Goal: Information Seeking & Learning: Learn about a topic

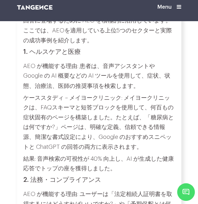
scroll to position [1987, 0]
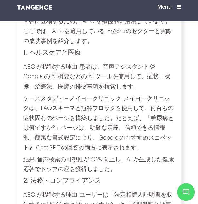
click at [85, 106] on p "ケーススタディ – メイヨークリニック: メイヨークリニックは、FAQスキーマと短答ブロックを使用して、何百もの症状固有のページを構築しました。たとえば、「糖…" at bounding box center [99, 122] width 152 height 59
click at [86, 104] on p "ケーススタディ – メイヨークリニック: メイヨークリニックは、FAQスキーマと短答ブロックを使用して、何百もの症状固有のページを構築しました。たとえば、「糖…" at bounding box center [99, 122] width 152 height 59
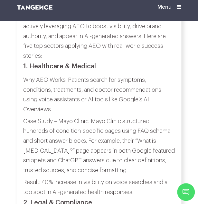
click at [89, 92] on p "Why AEO Works: Patients search for symptoms, conditions, treatments, and doctor…" at bounding box center [99, 94] width 152 height 39
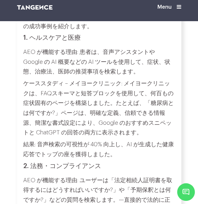
scroll to position [1920, 0]
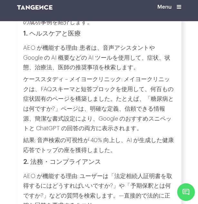
click at [114, 81] on p "ケーススタディ – メイヨークリニック: メイヨークリニックは、FAQスキーマと短答ブロックを使用して、何百もの症状固有のページを構築しました。たとえば、「糖…" at bounding box center [99, 104] width 152 height 59
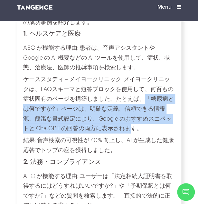
drag, startPoint x: 143, startPoint y: 81, endPoint x: 132, endPoint y: 111, distance: 32.7
click at [132, 111] on p "ケーススタディ – メイヨークリニック: メイヨークリニックは、FAQスキーマと短答ブロックを使用して、何百もの症状固有のページを構築しました。たとえば、「糖…" at bounding box center [99, 104] width 152 height 59
copy p "「糖尿病とは何ですか?」ページは、明確な定義、信頼できる情報源、簡潔な書式設定により、Google のおすすめスニペットと ChatGPT の回答の両方に表示…"
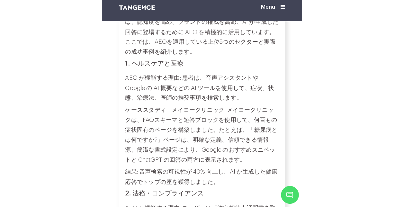
scroll to position [1892, 0]
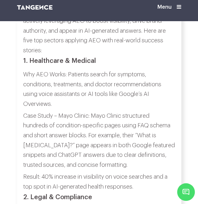
click at [91, 172] on p "Result: 40% increase in visibility on voice searches and a top spot in AI-gener…" at bounding box center [99, 182] width 152 height 20
copy p "visibility"
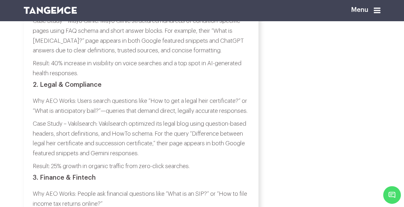
click at [77, 78] on p "Result: 40% increase in visibility on voice searches and a top spot in AI-gener…" at bounding box center [141, 68] width 217 height 20
click at [105, 78] on p "Result: 40% increase in visibility on voice searches and a top spot in AI-gener…" at bounding box center [141, 68] width 217 height 20
